Goal: Information Seeking & Learning: Learn about a topic

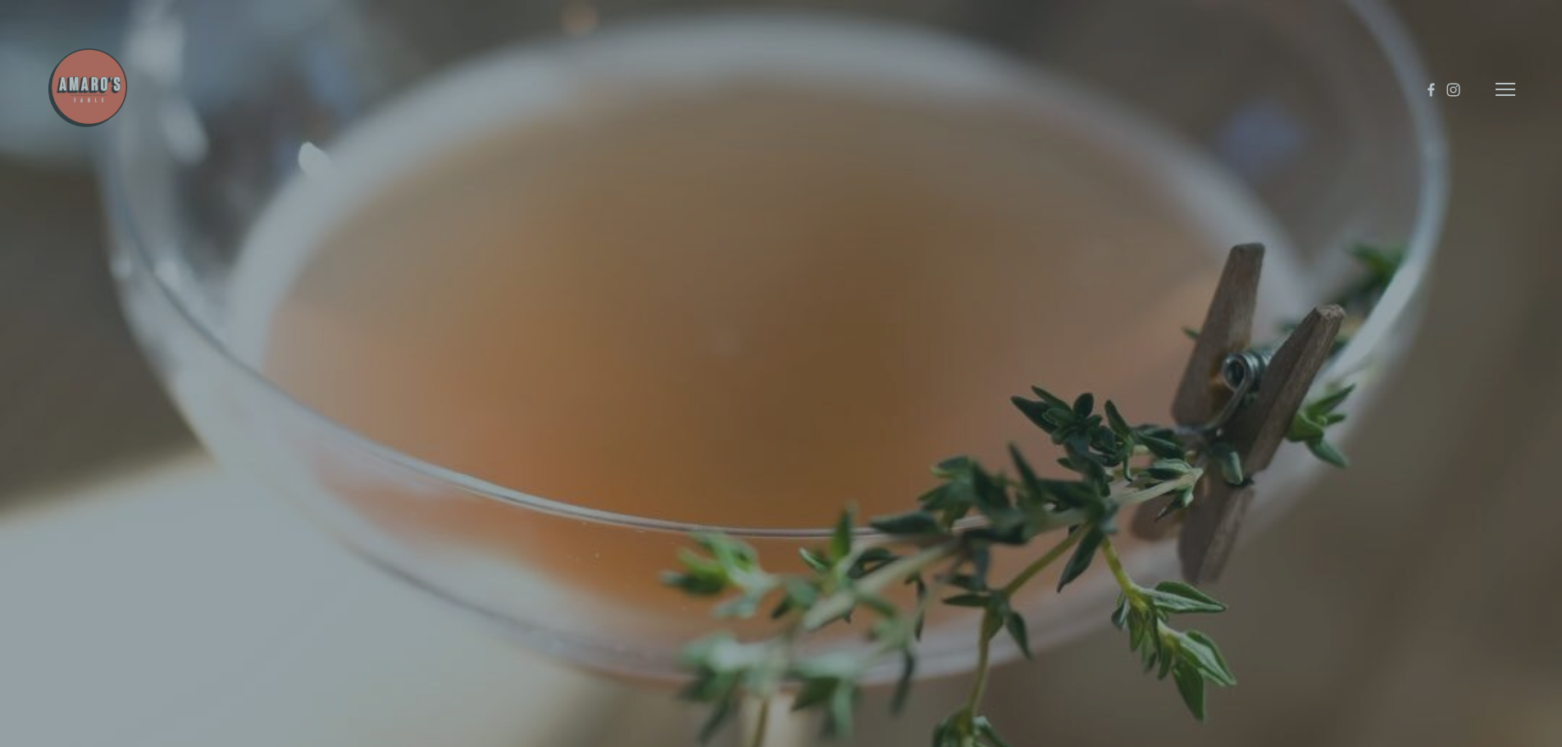
scroll to position [34, 0]
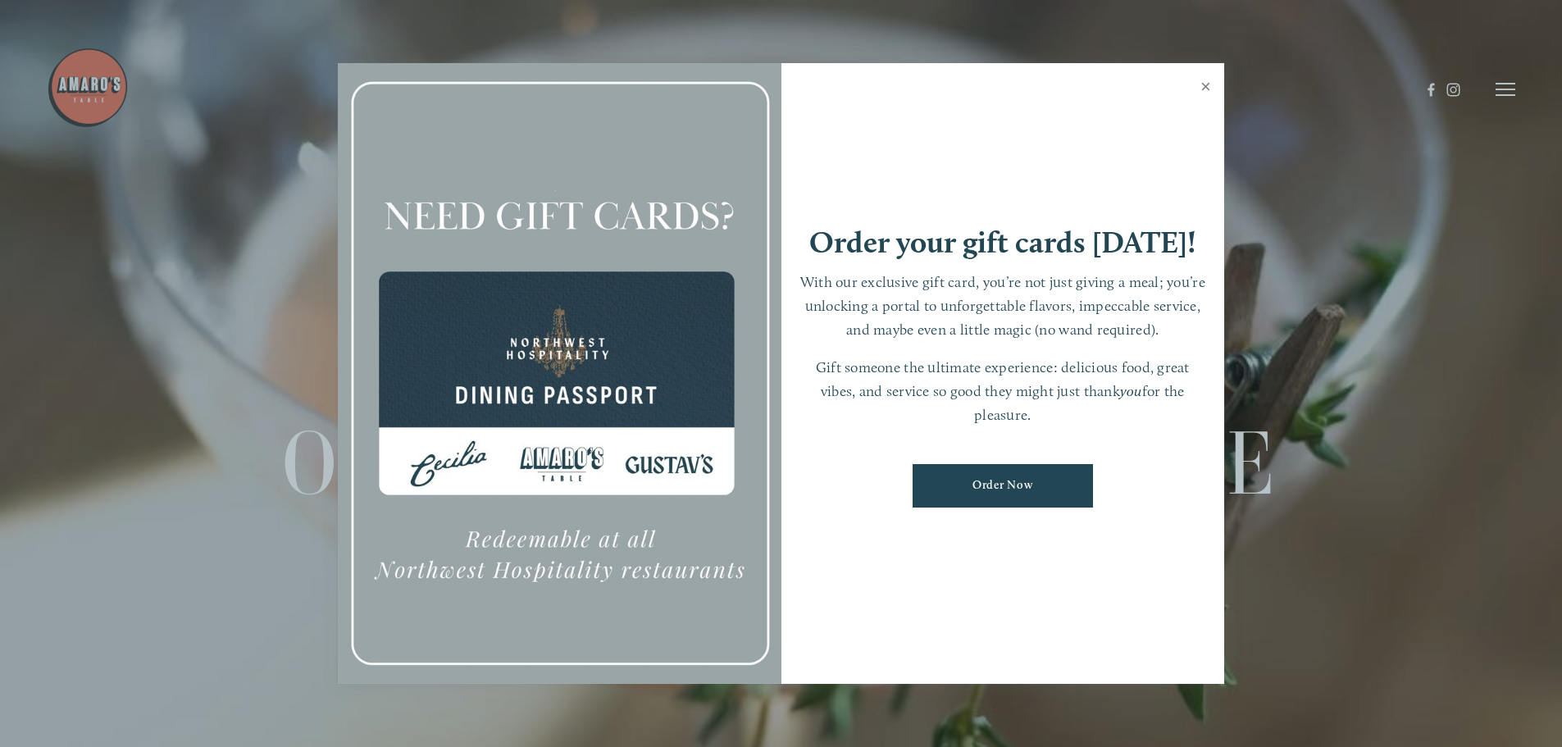
click at [1203, 81] on link "Close" at bounding box center [1206, 89] width 32 height 46
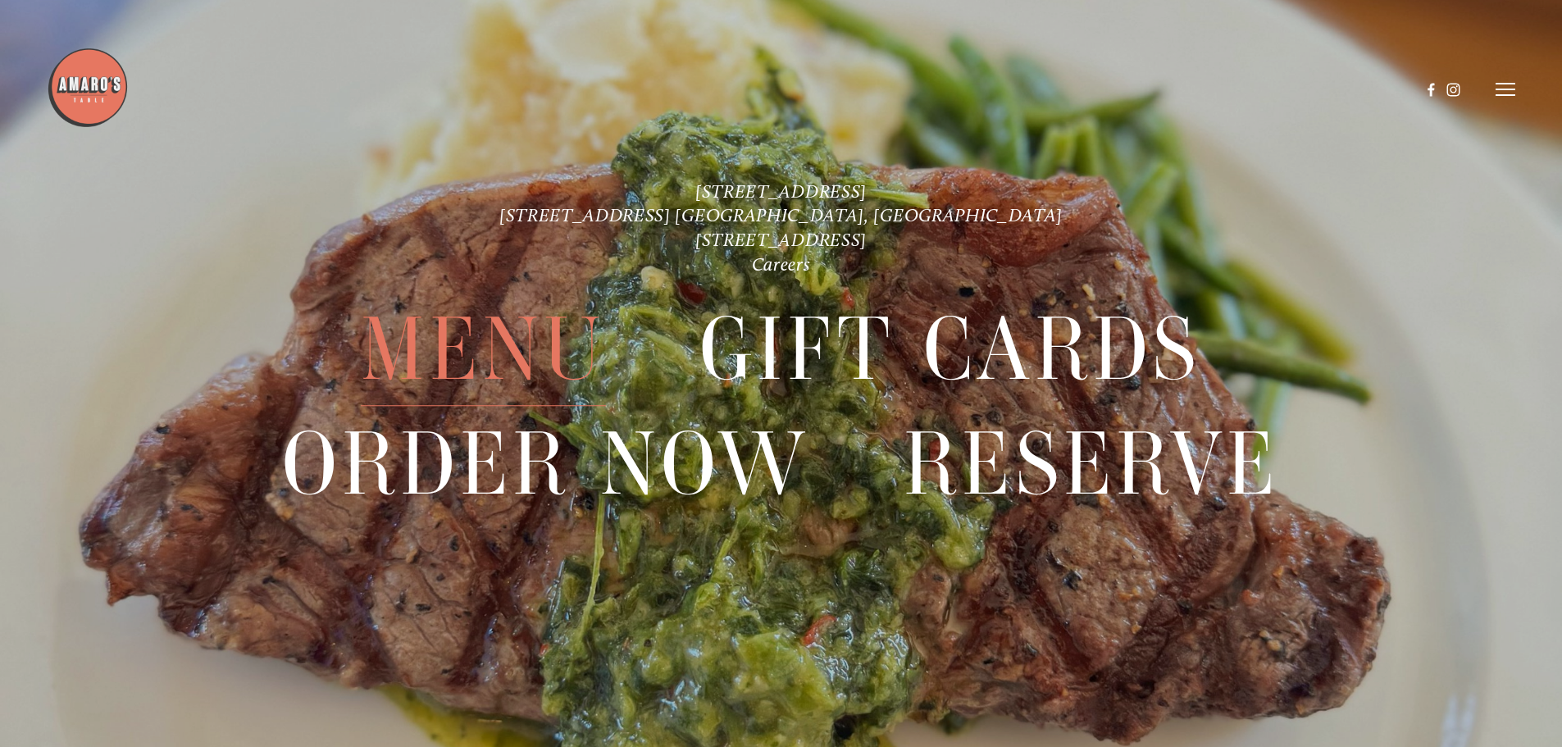
click at [523, 351] on span "Menu" at bounding box center [483, 350] width 244 height 113
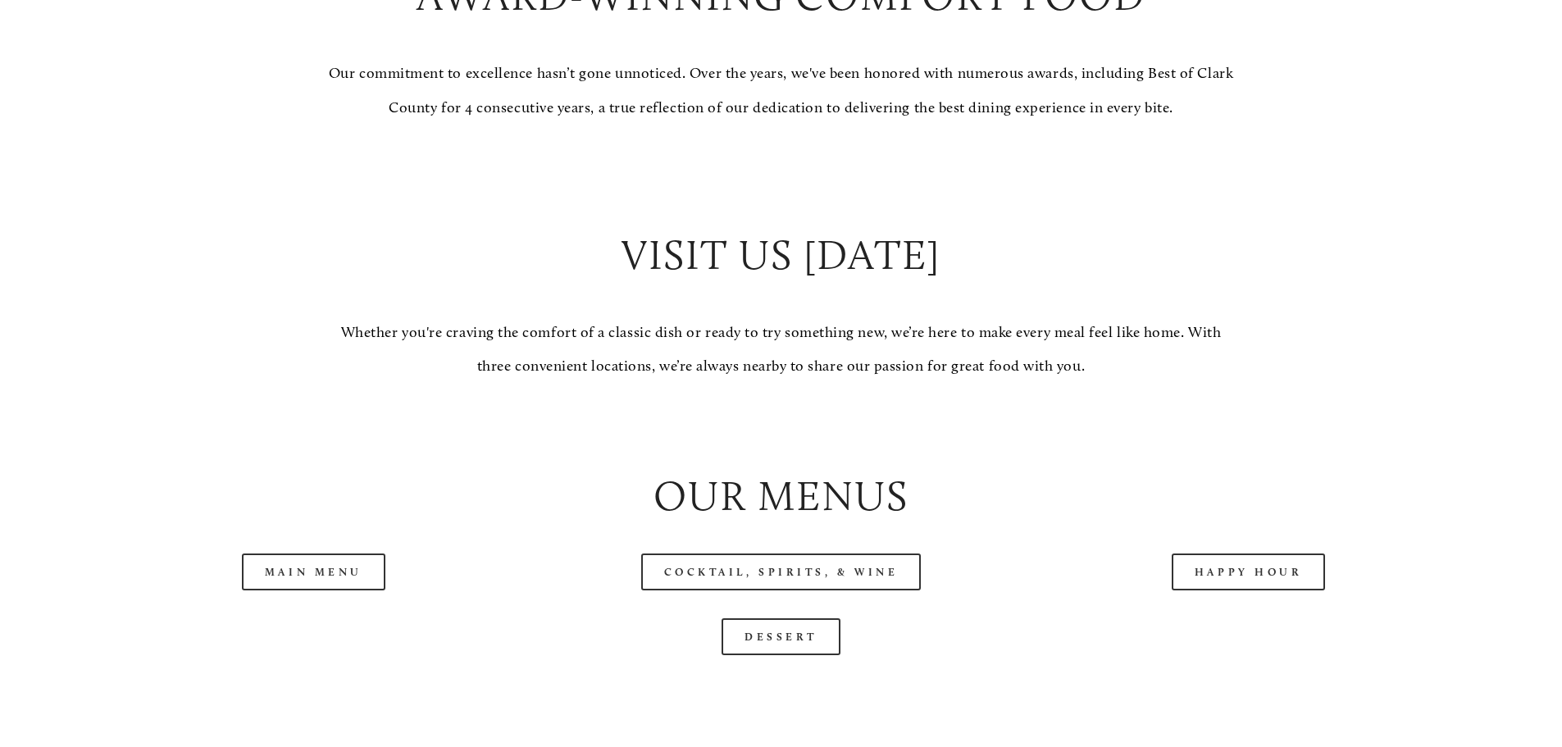
scroll to position [1804, 0]
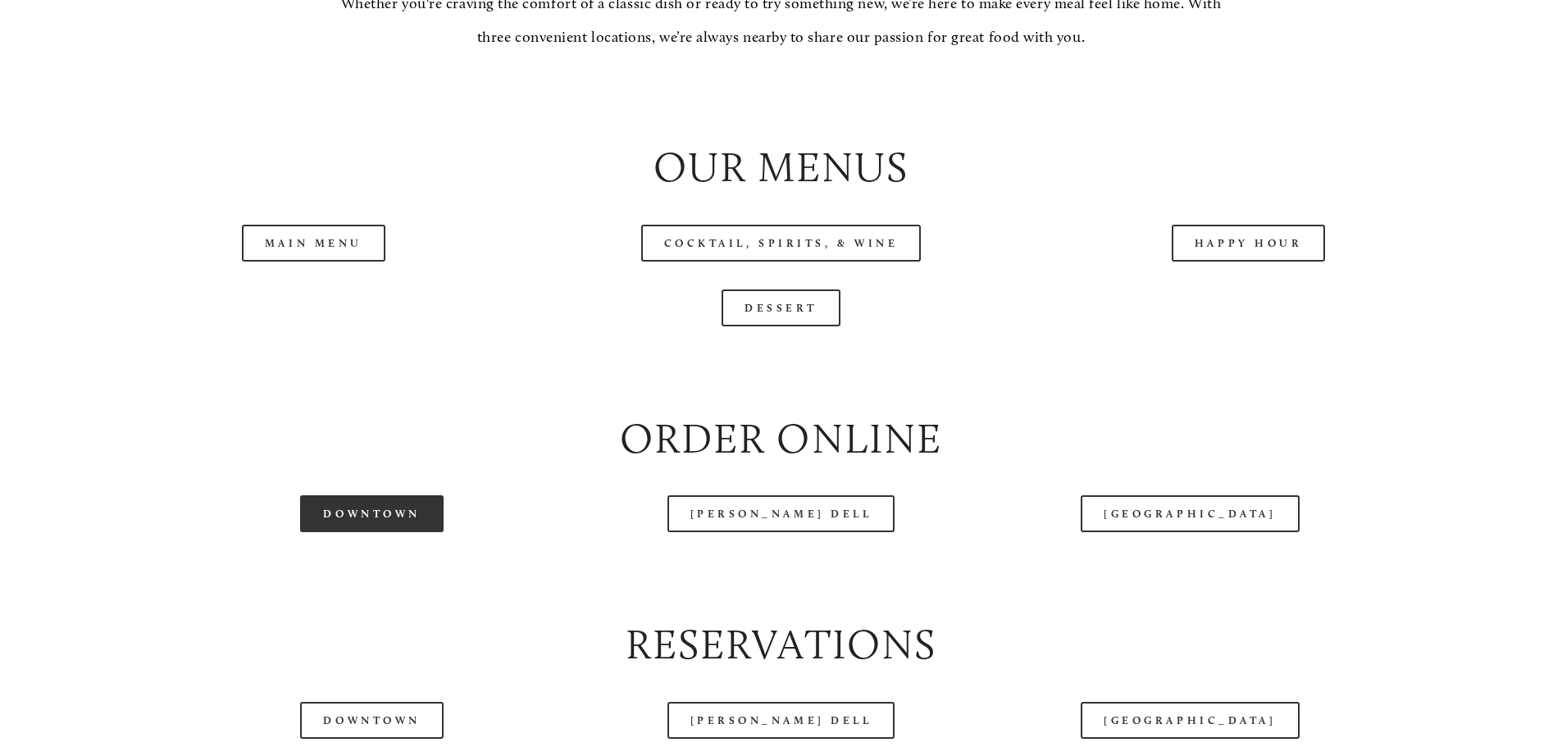
click at [398, 532] on link "Downtown" at bounding box center [371, 513] width 143 height 37
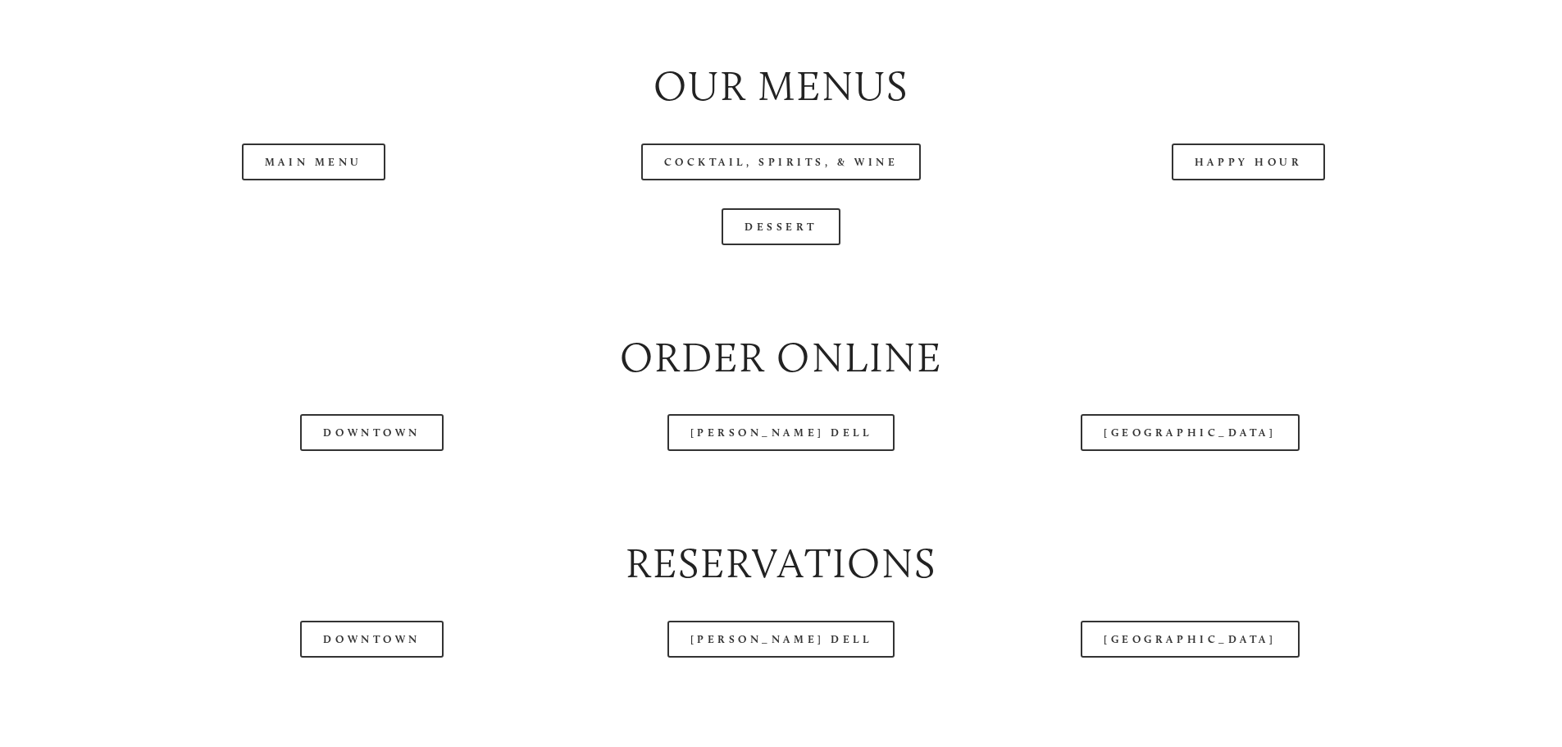
scroll to position [1886, 0]
click at [348, 180] on link "Main Menu" at bounding box center [314, 161] width 144 height 37
